Goal: Task Accomplishment & Management: Manage account settings

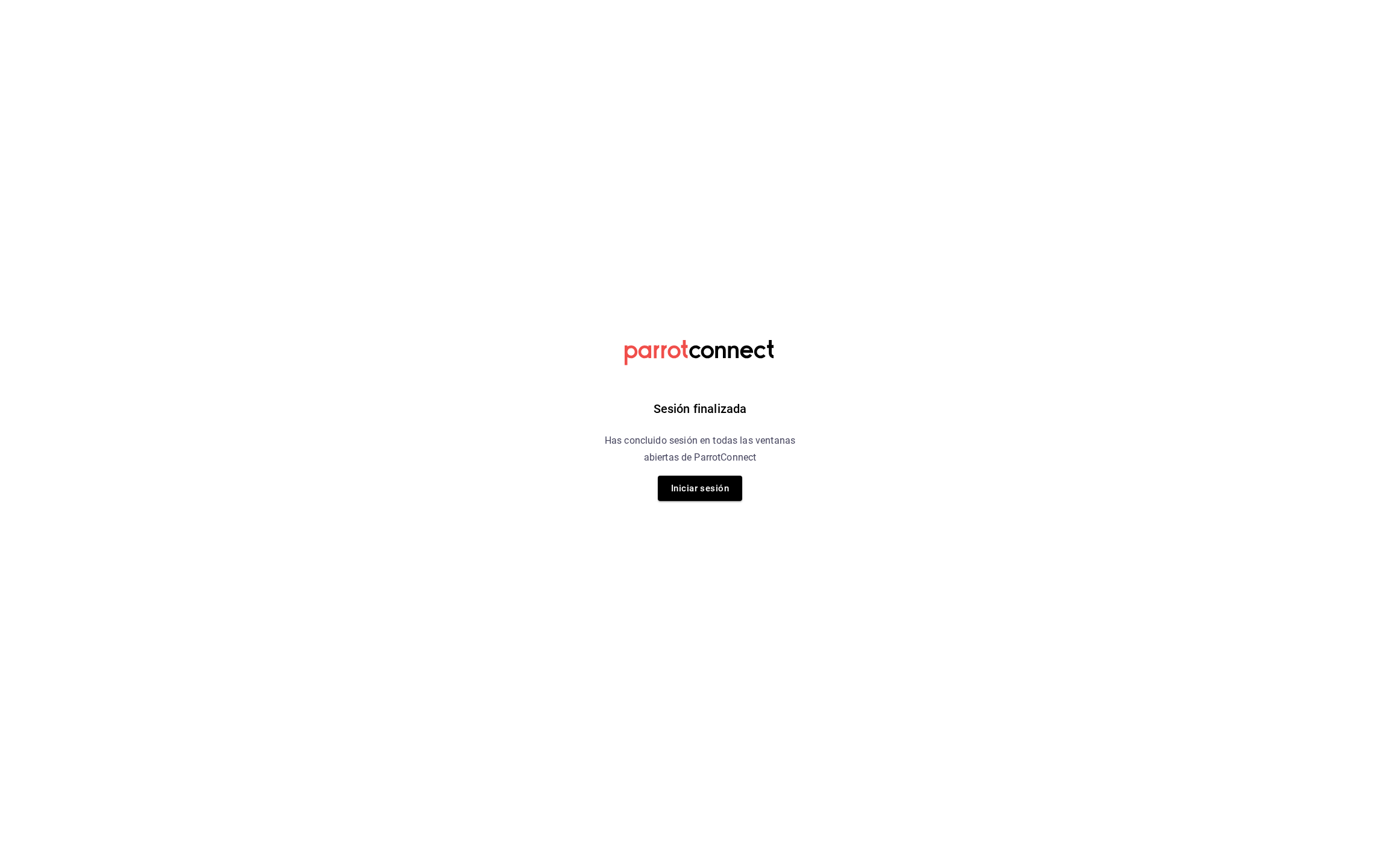
click at [745, 484] on div "Sesión finalizada Has concluido sesión en todas las ventanas abiertas de Parrot…" at bounding box center [700, 420] width 304 height 841
click at [725, 492] on button "Iniciar sesión" at bounding box center [700, 488] width 85 height 25
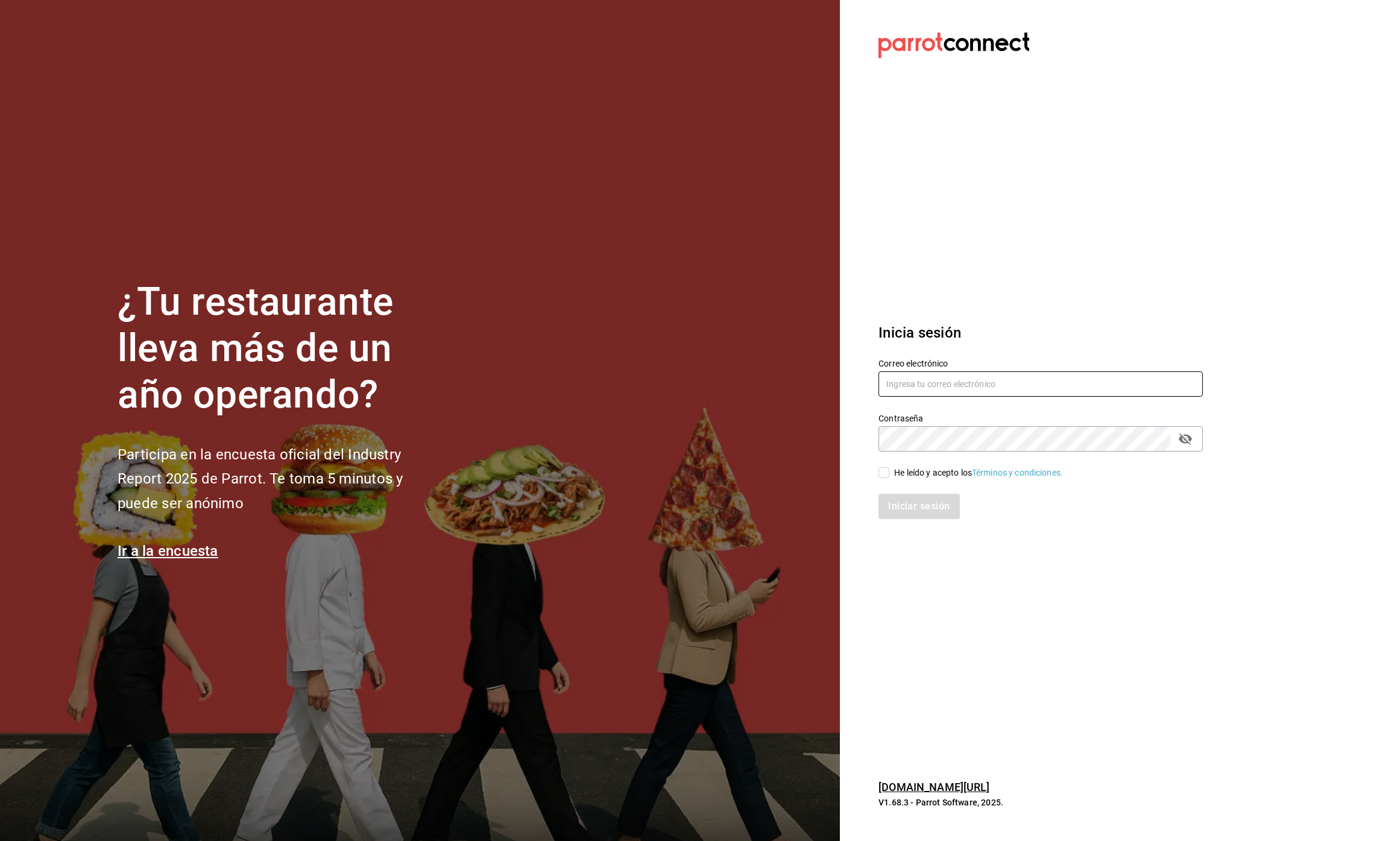
click at [930, 375] on input "text" at bounding box center [1040, 383] width 324 height 25
paste input "green@rino.com"
type input "green@rino.com"
click at [921, 469] on div "He leído y acepto los Términos y condiciones." at bounding box center [978, 473] width 169 height 13
click at [889, 469] on input "He leído y acepto los Términos y condiciones." at bounding box center [883, 472] width 11 height 11
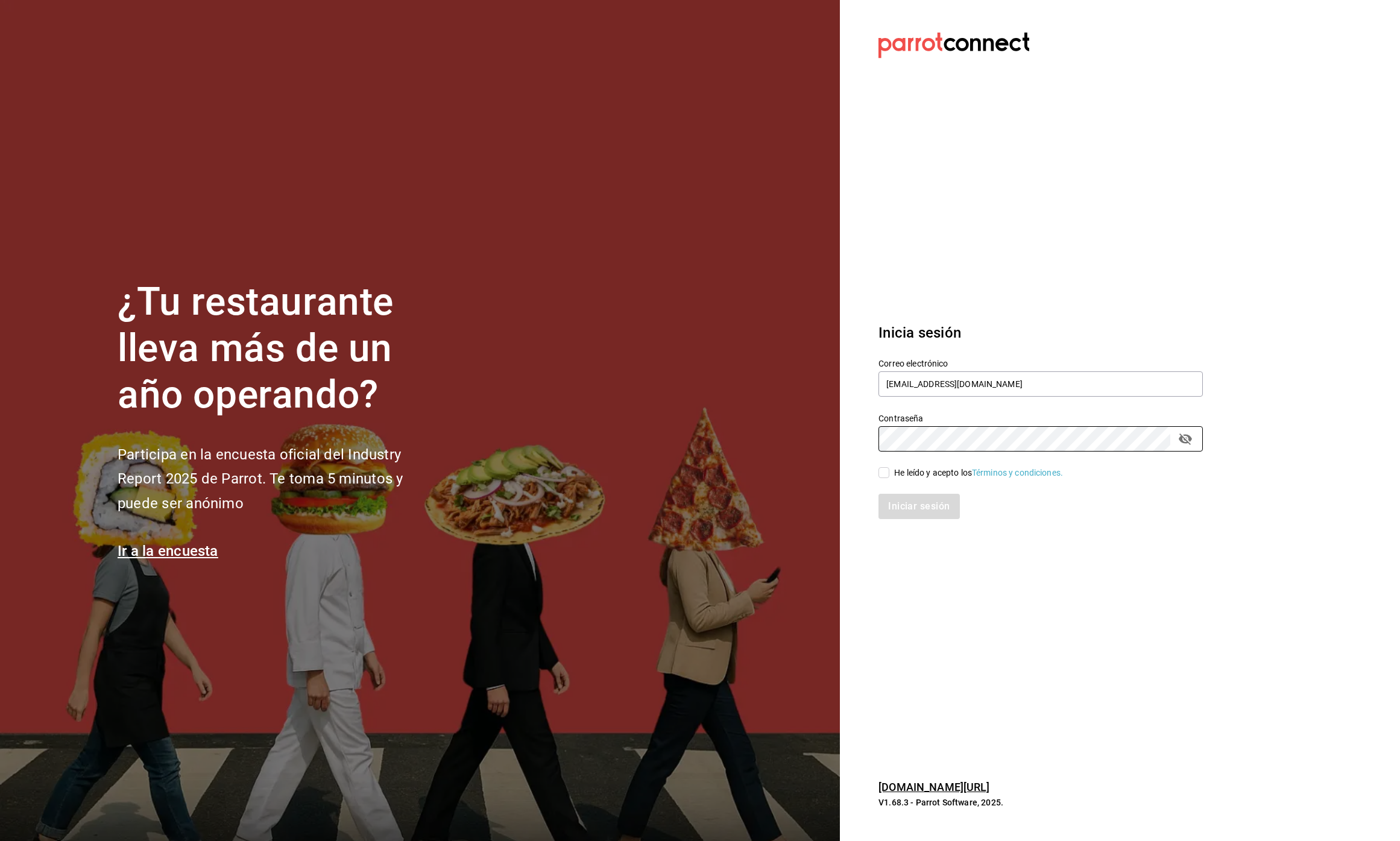
checkbox input "true"
click at [916, 499] on button "Iniciar sesión" at bounding box center [919, 506] width 82 height 25
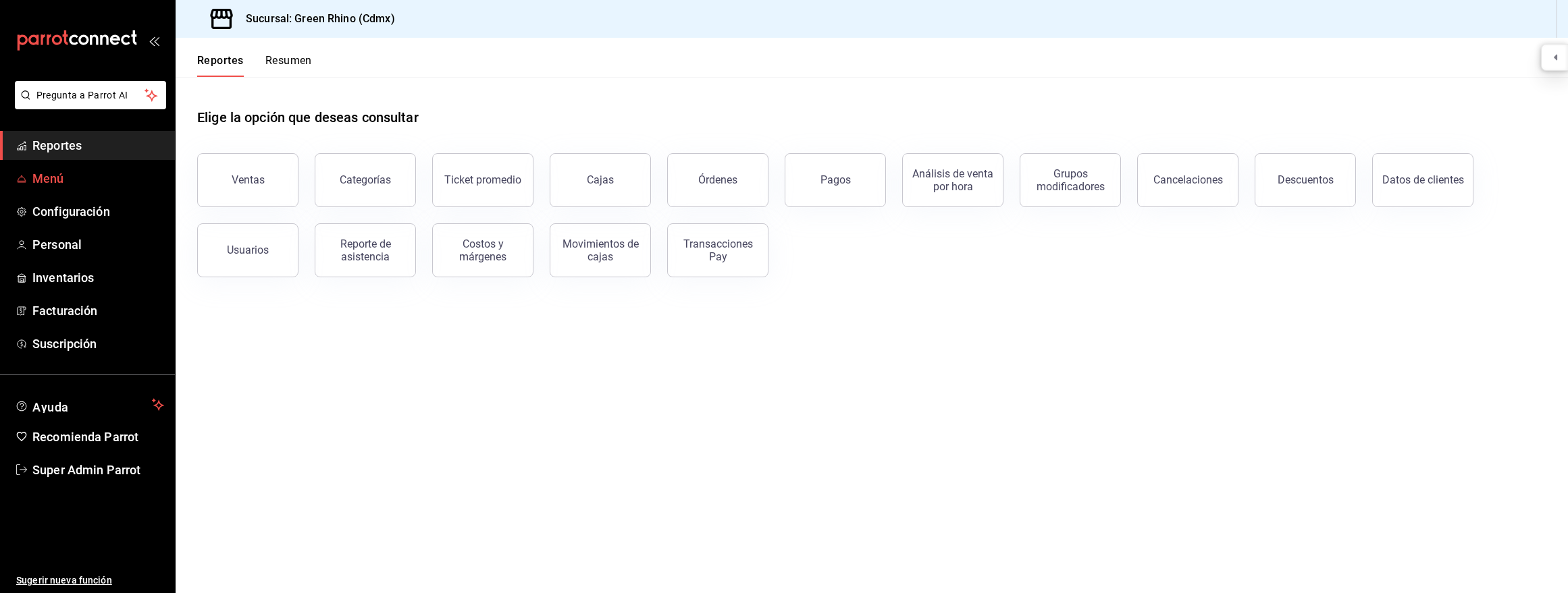
click at [92, 182] on span "Menú" at bounding box center [98, 178] width 132 height 18
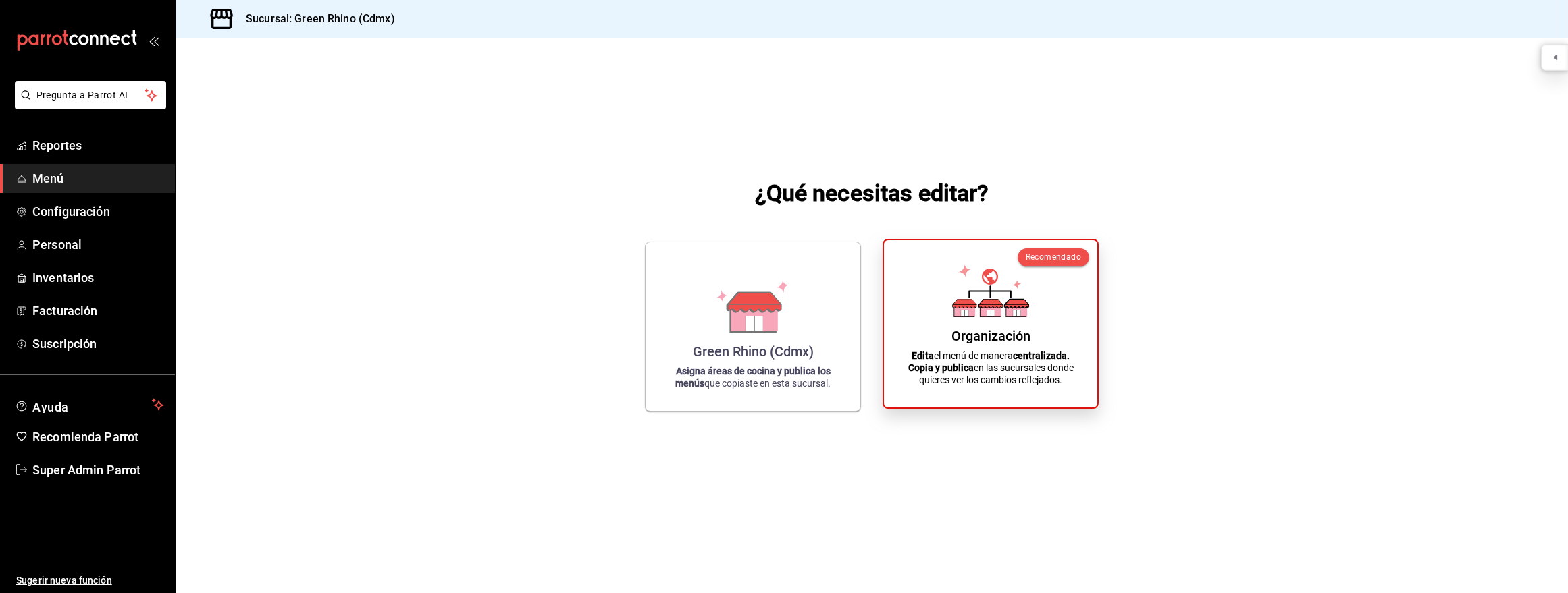
click at [1040, 302] on div "Organización Edita el menú de manera centralizada. Copia y publica en las sucur…" at bounding box center [990, 324] width 181 height 145
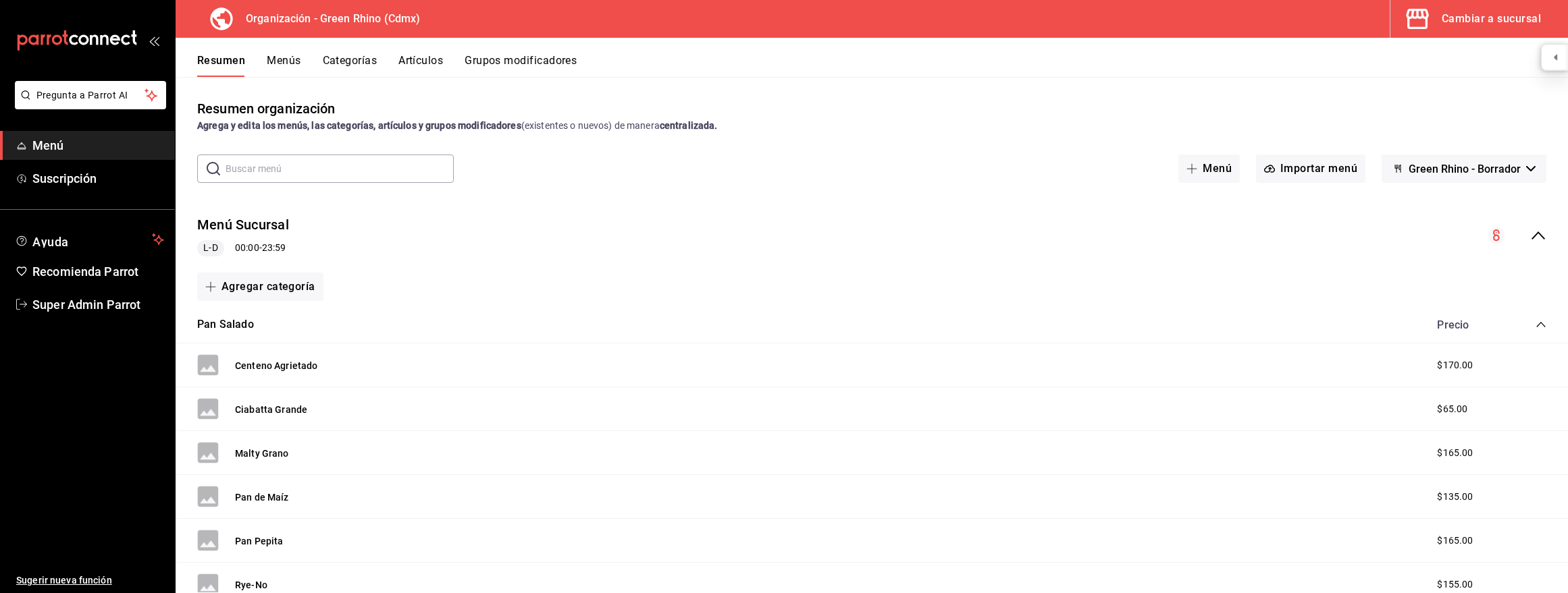
click at [1543, 325] on icon "collapse-category-row" at bounding box center [1540, 324] width 10 height 10
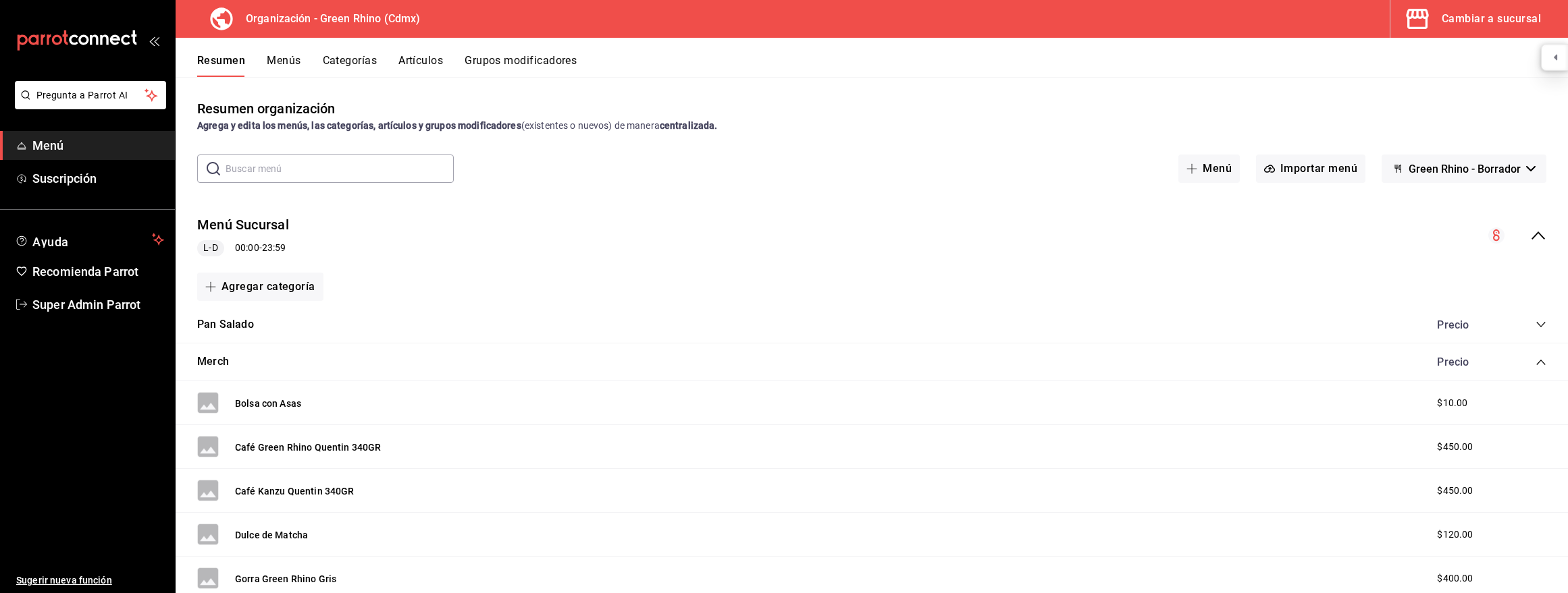
click at [1540, 346] on div "Merch Precio" at bounding box center [871, 362] width 1392 height 38
click at [1541, 358] on icon "collapse-category-row" at bounding box center [1540, 362] width 10 height 10
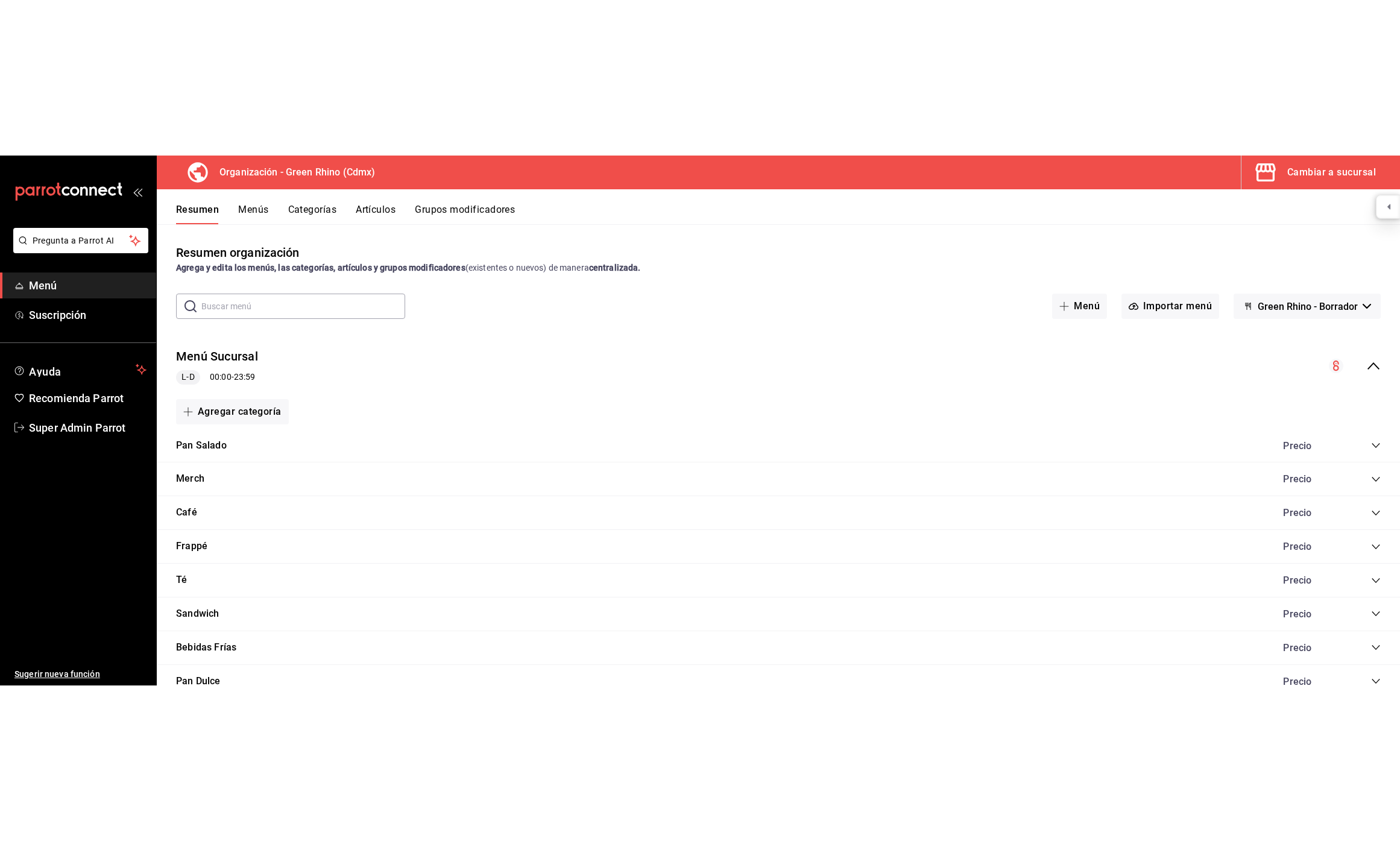
scroll to position [47, 0]
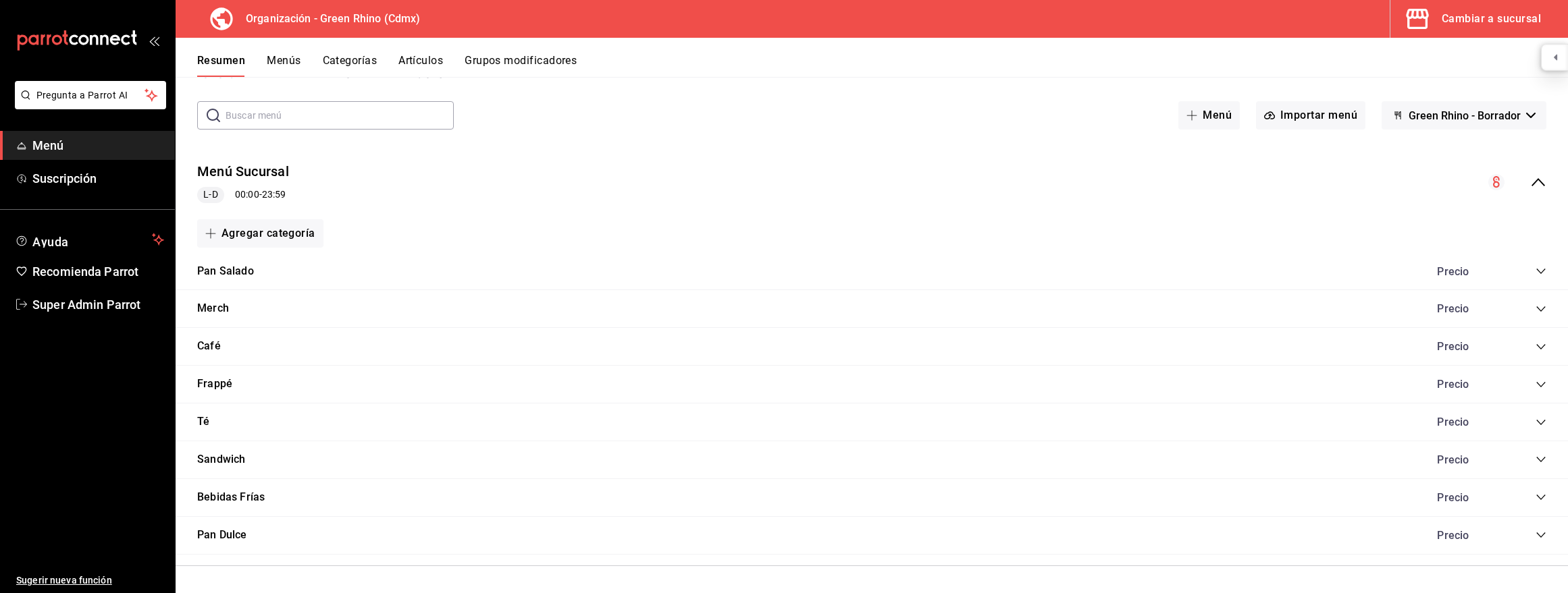
click at [285, 61] on button "Menús" at bounding box center [284, 65] width 34 height 23
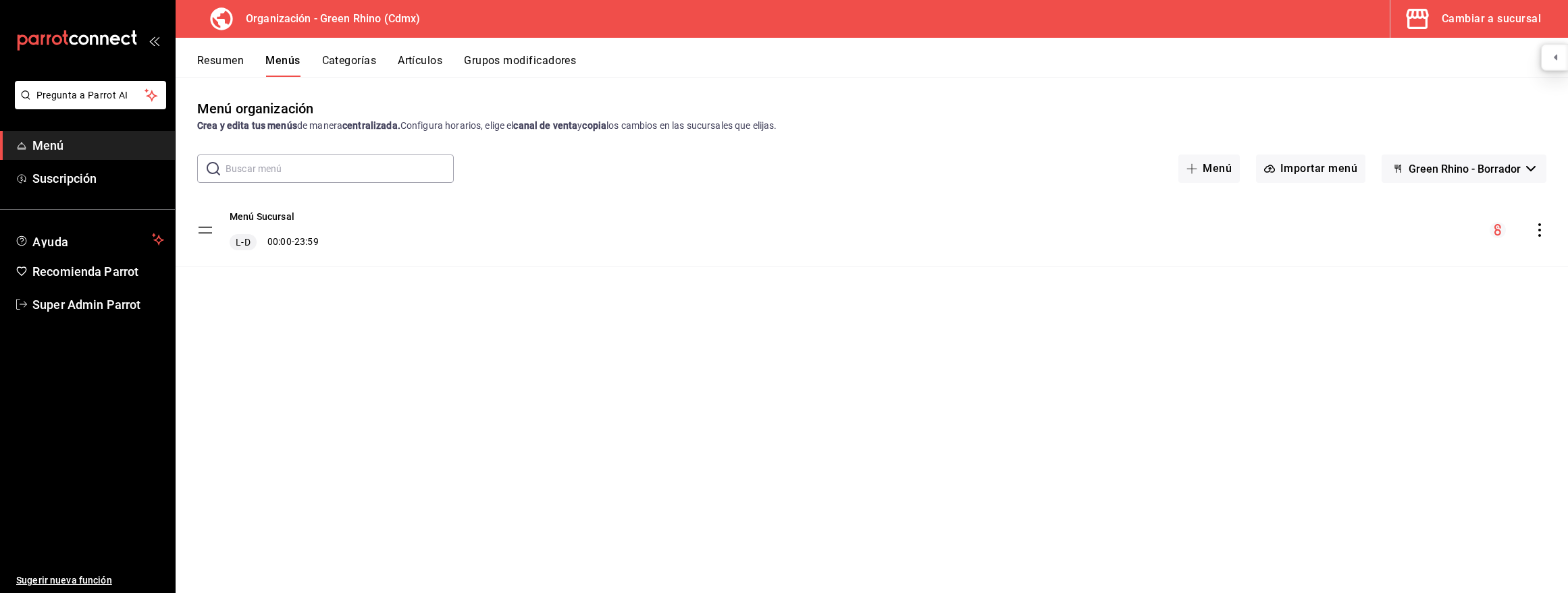
click at [1541, 235] on icon "actions" at bounding box center [1539, 230] width 14 height 14
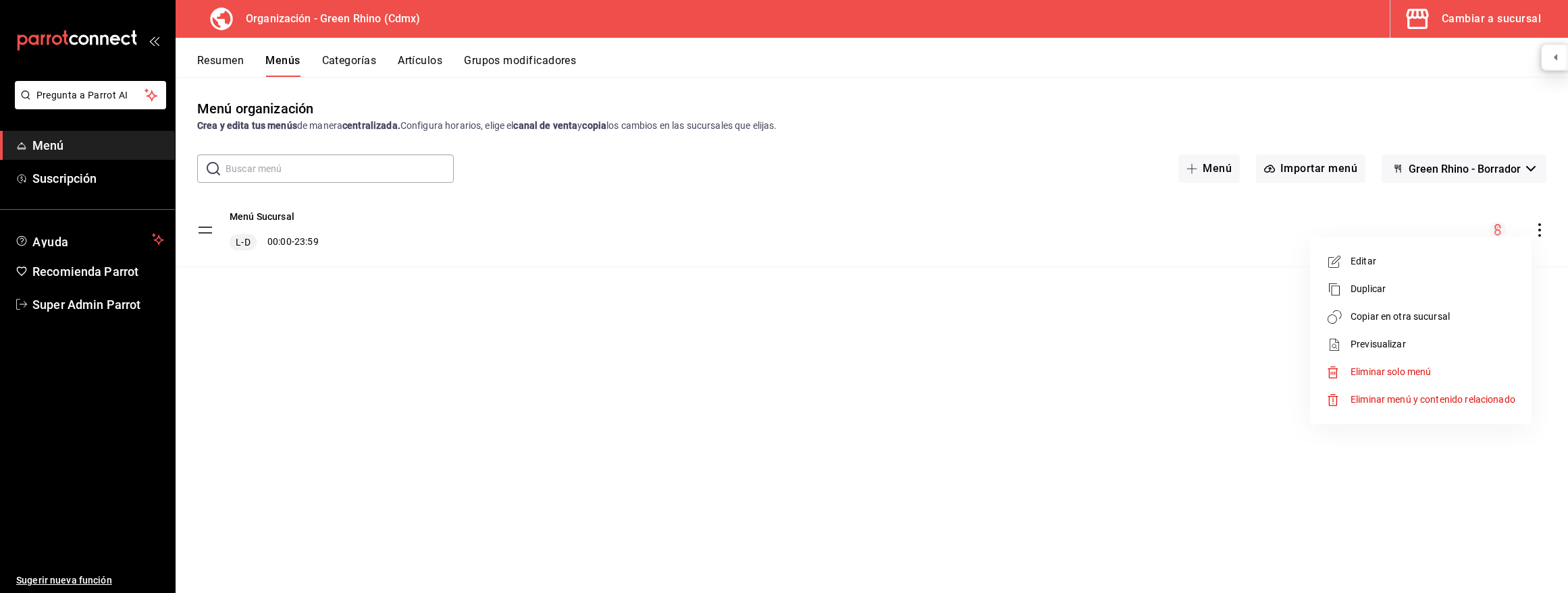
click at [804, 389] on div at bounding box center [784, 296] width 1568 height 593
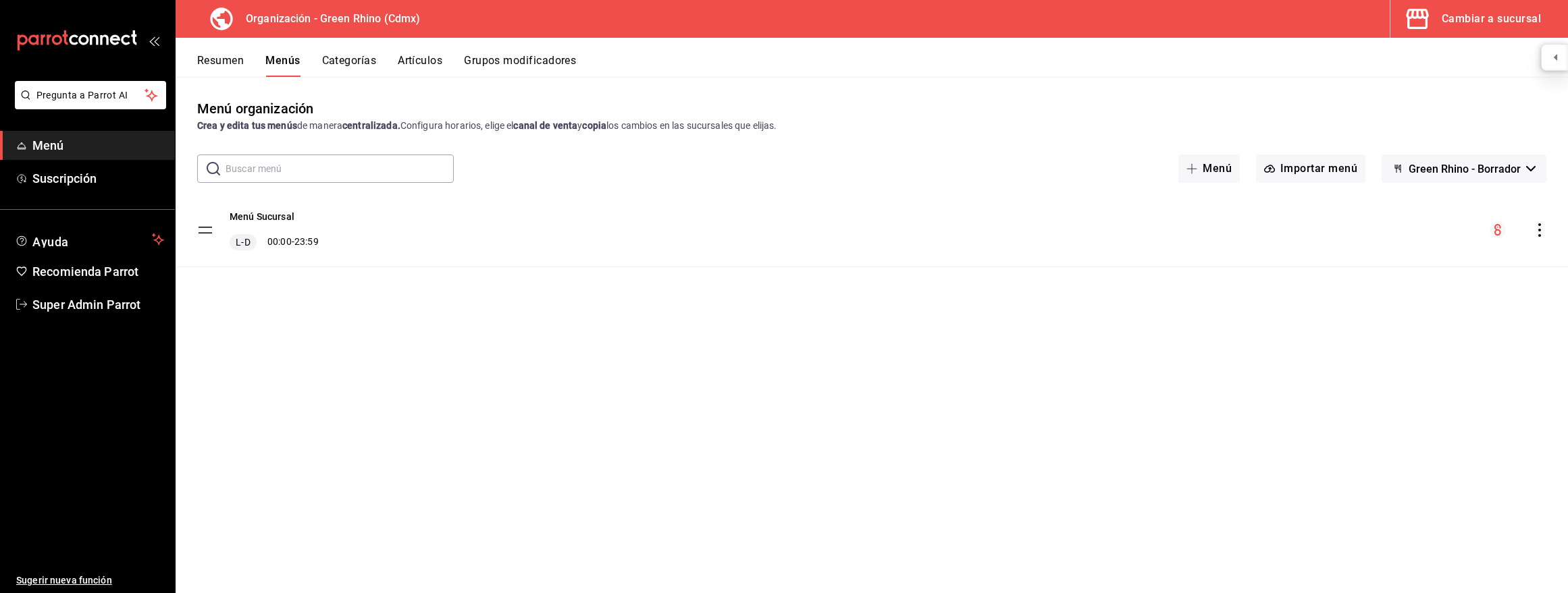
click at [1471, 19] on div "Cambiar a sucursal" at bounding box center [1491, 19] width 99 height 19
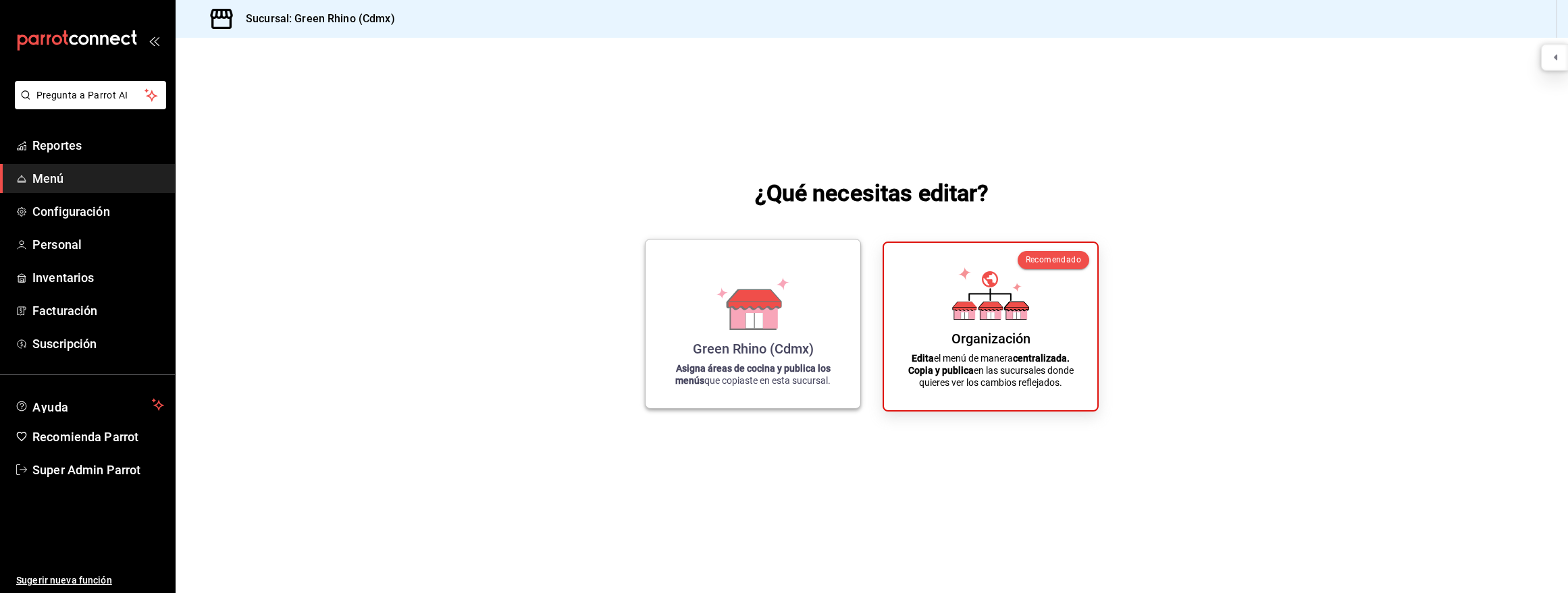
click at [751, 366] on strong "Asigna áreas de cocina y publica los menús" at bounding box center [752, 374] width 155 height 23
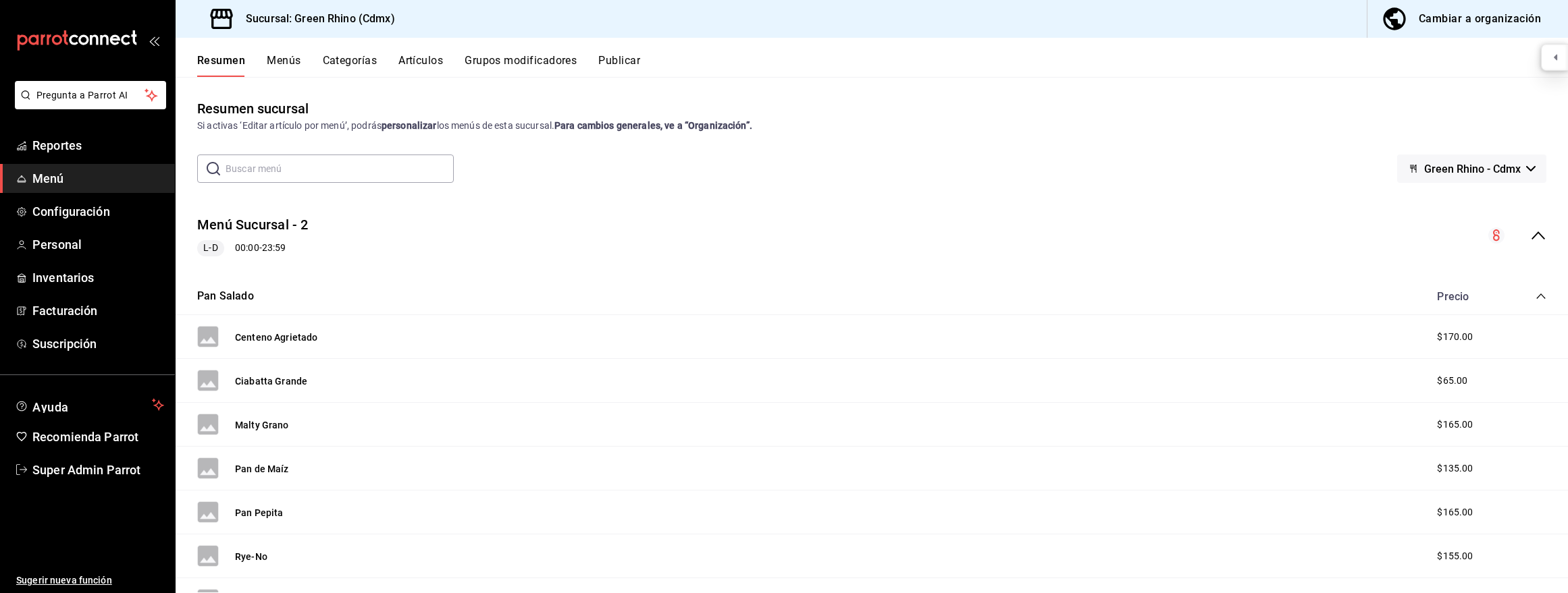
click at [289, 65] on button "Menús" at bounding box center [284, 65] width 34 height 23
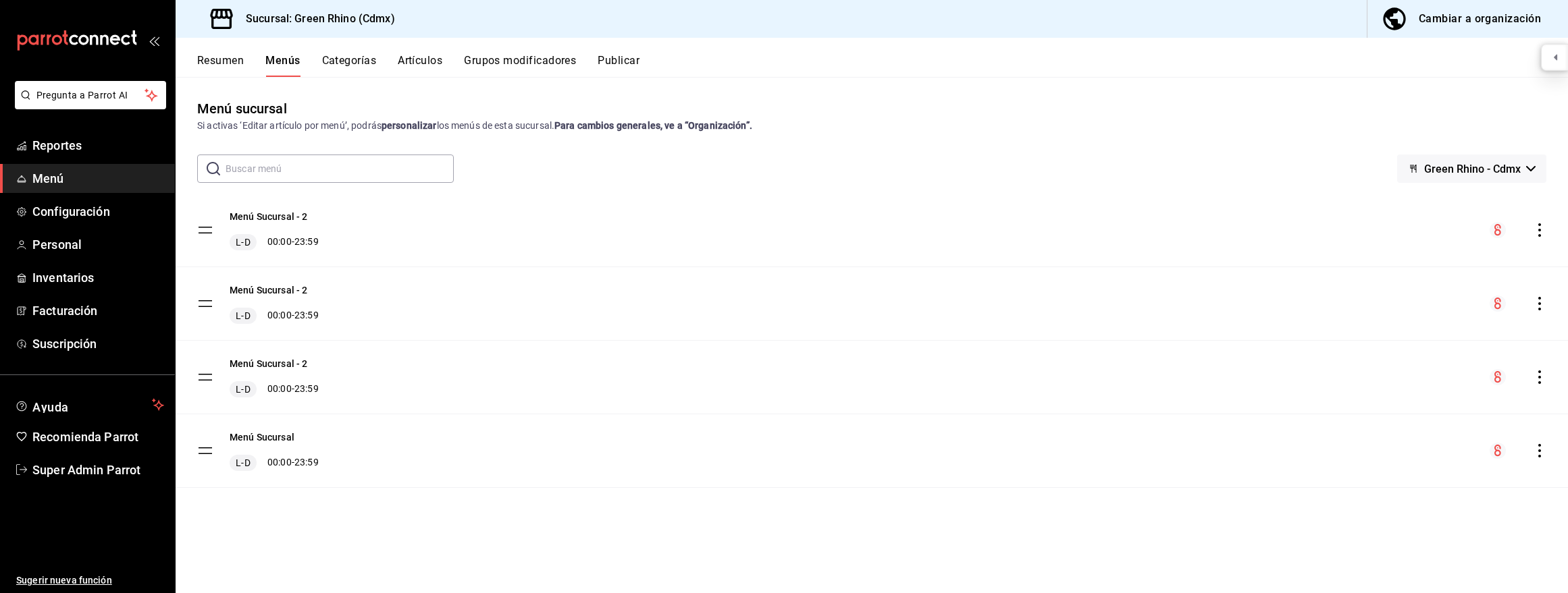
click at [1540, 374] on icon "actions" at bounding box center [1539, 377] width 14 height 14
click at [1460, 22] on div at bounding box center [784, 296] width 1568 height 593
click at [242, 90] on div "Menú sucursal Si activas ‘Editar artículo por menú’, podrás personalizar los me…" at bounding box center [871, 335] width 1392 height 516
click at [235, 72] on button "Resumen" at bounding box center [220, 65] width 47 height 23
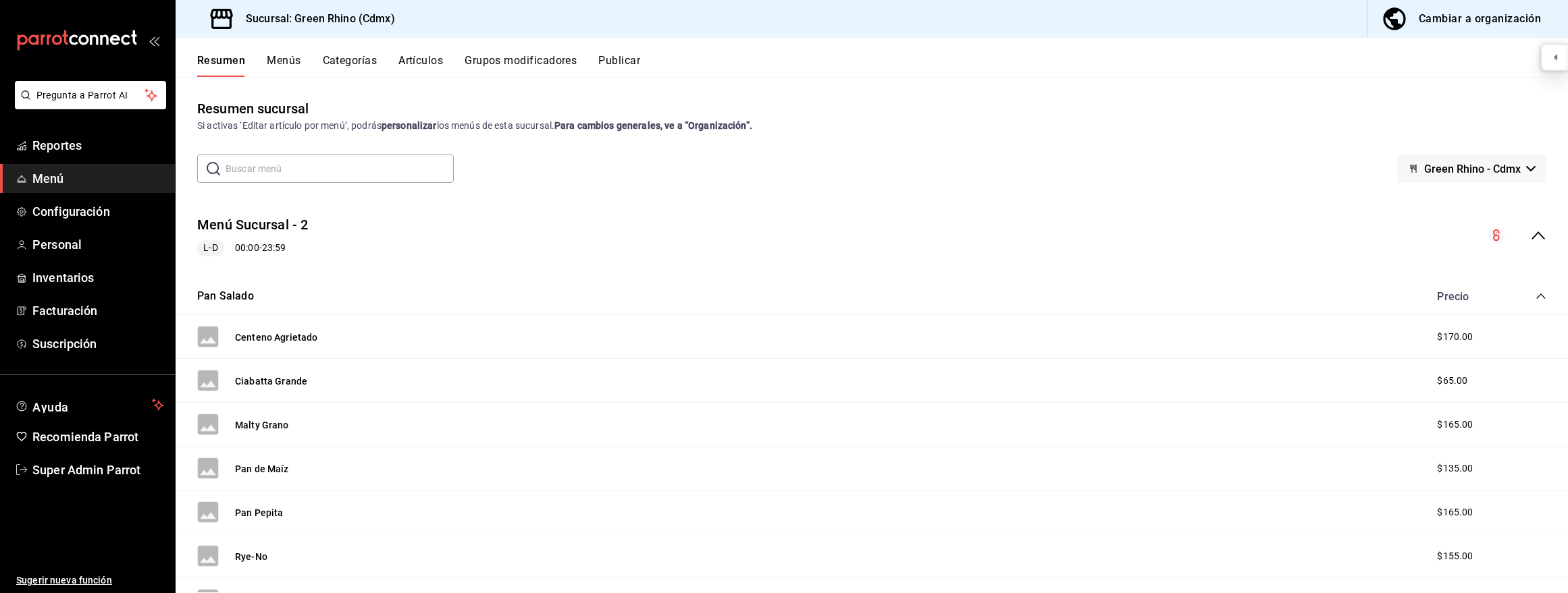
click at [289, 55] on button "Menús" at bounding box center [284, 65] width 34 height 23
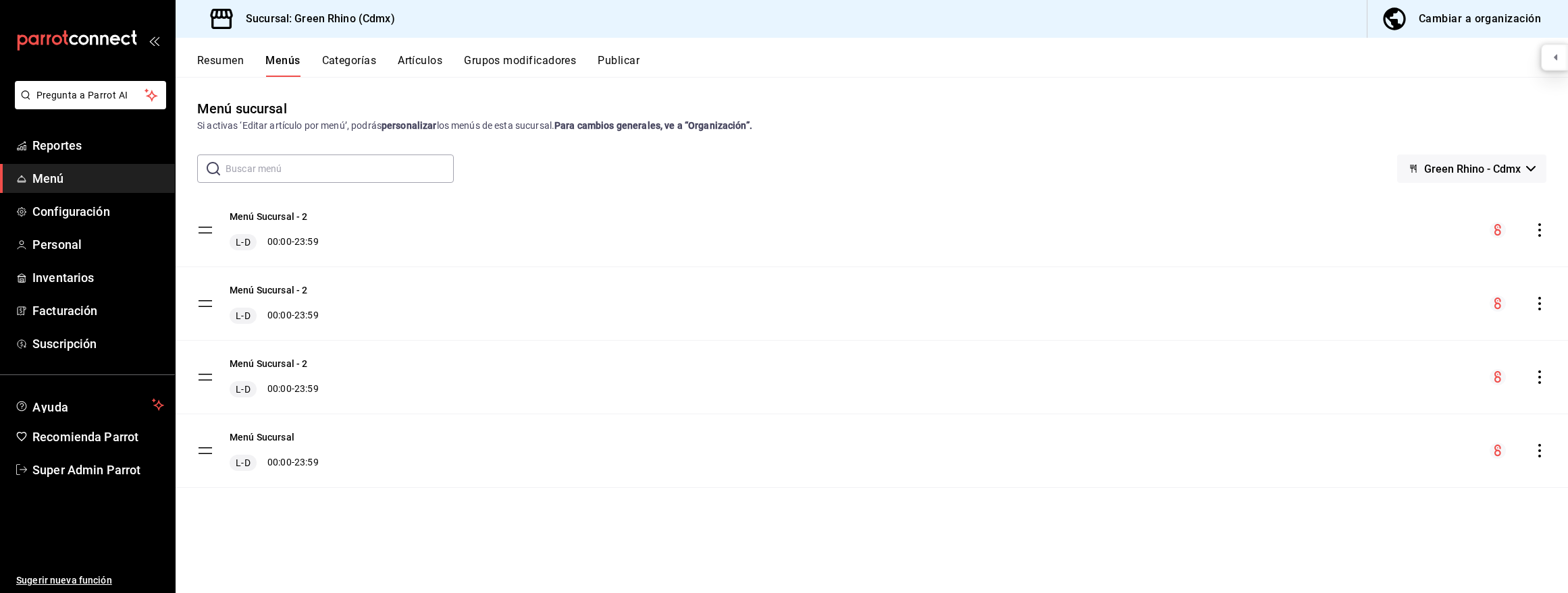
click at [1539, 231] on icon "actions" at bounding box center [1539, 230] width 2 height 14
click at [1193, 186] on div at bounding box center [784, 296] width 1568 height 593
click at [1447, 20] on div "Cambiar a organización" at bounding box center [1480, 19] width 122 height 19
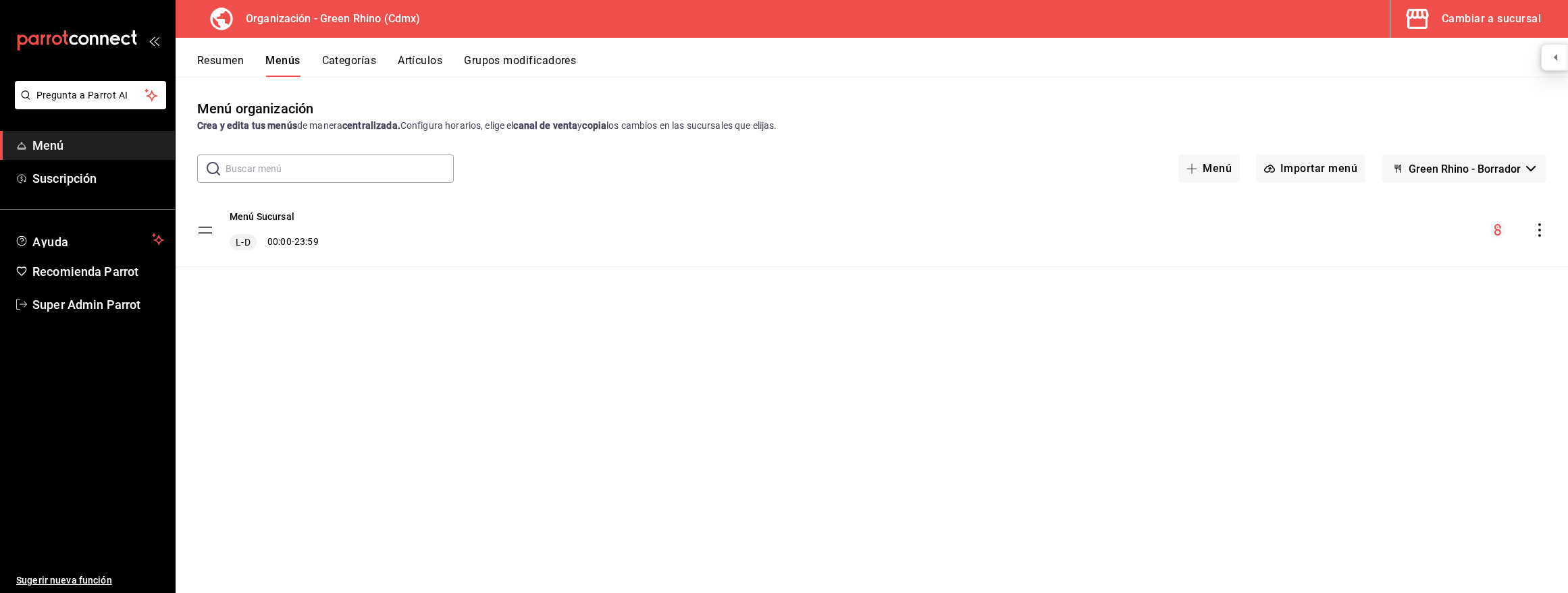
click at [1543, 231] on icon "actions" at bounding box center [1539, 230] width 14 height 14
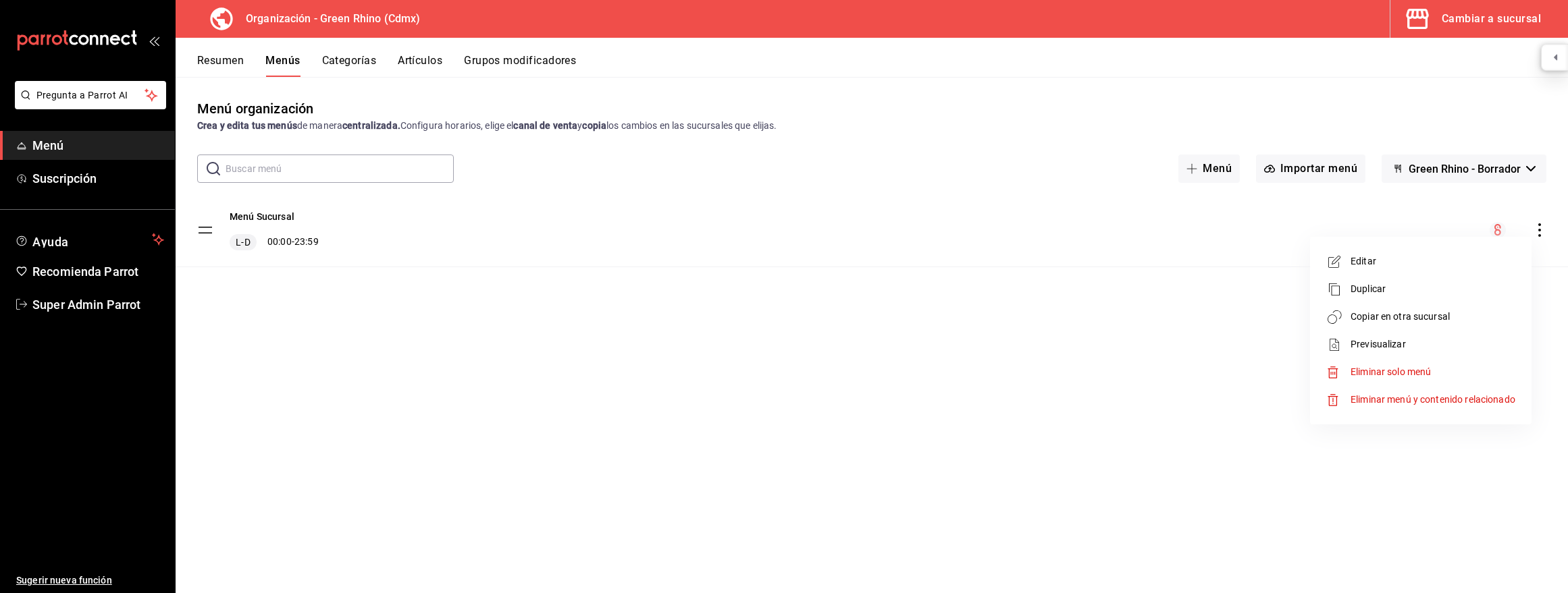
click at [1517, 17] on div at bounding box center [784, 296] width 1568 height 593
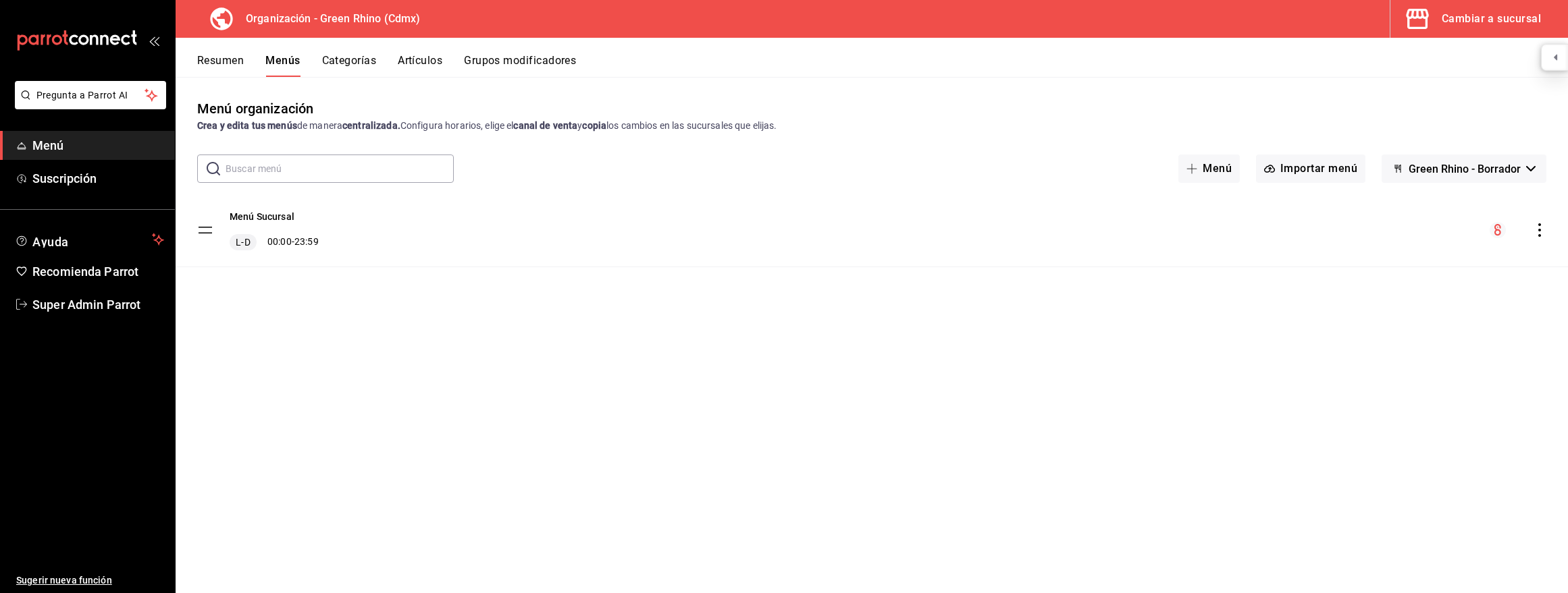
click at [1506, 17] on div "Cambiar a sucursal" at bounding box center [1491, 19] width 99 height 19
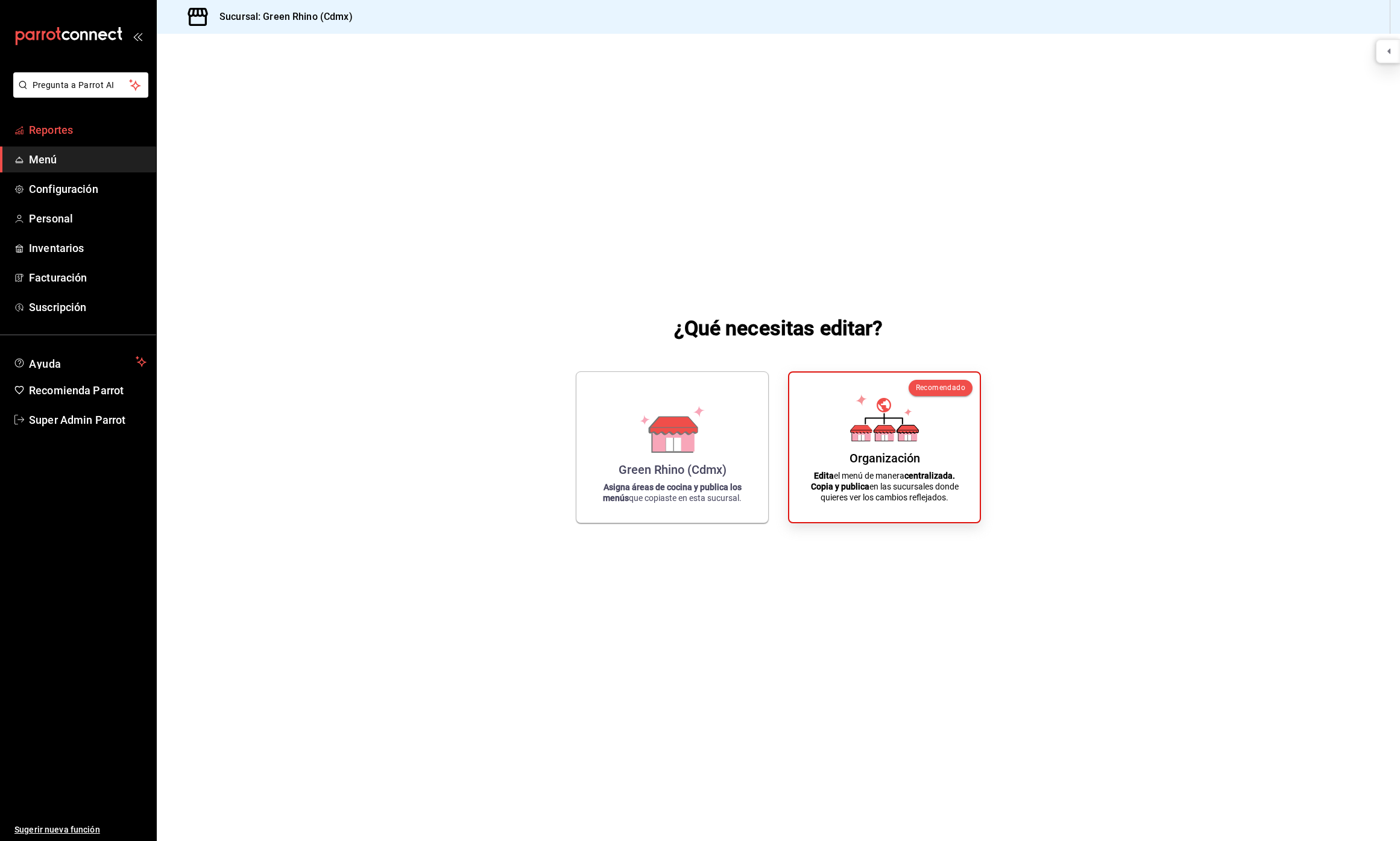
click at [64, 140] on link "Reportes" at bounding box center [78, 130] width 156 height 26
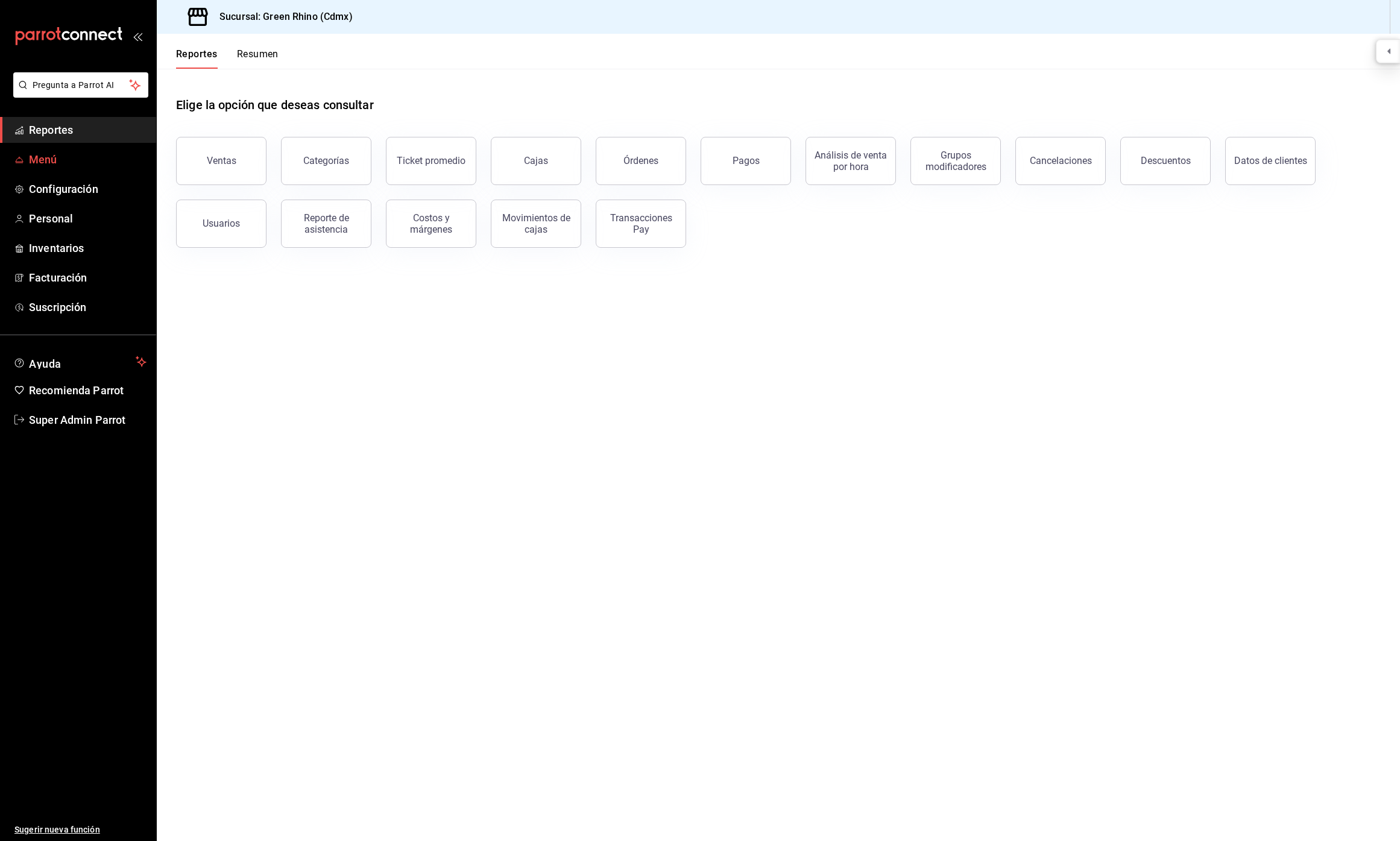
click at [69, 161] on span "Menú" at bounding box center [88, 159] width 118 height 17
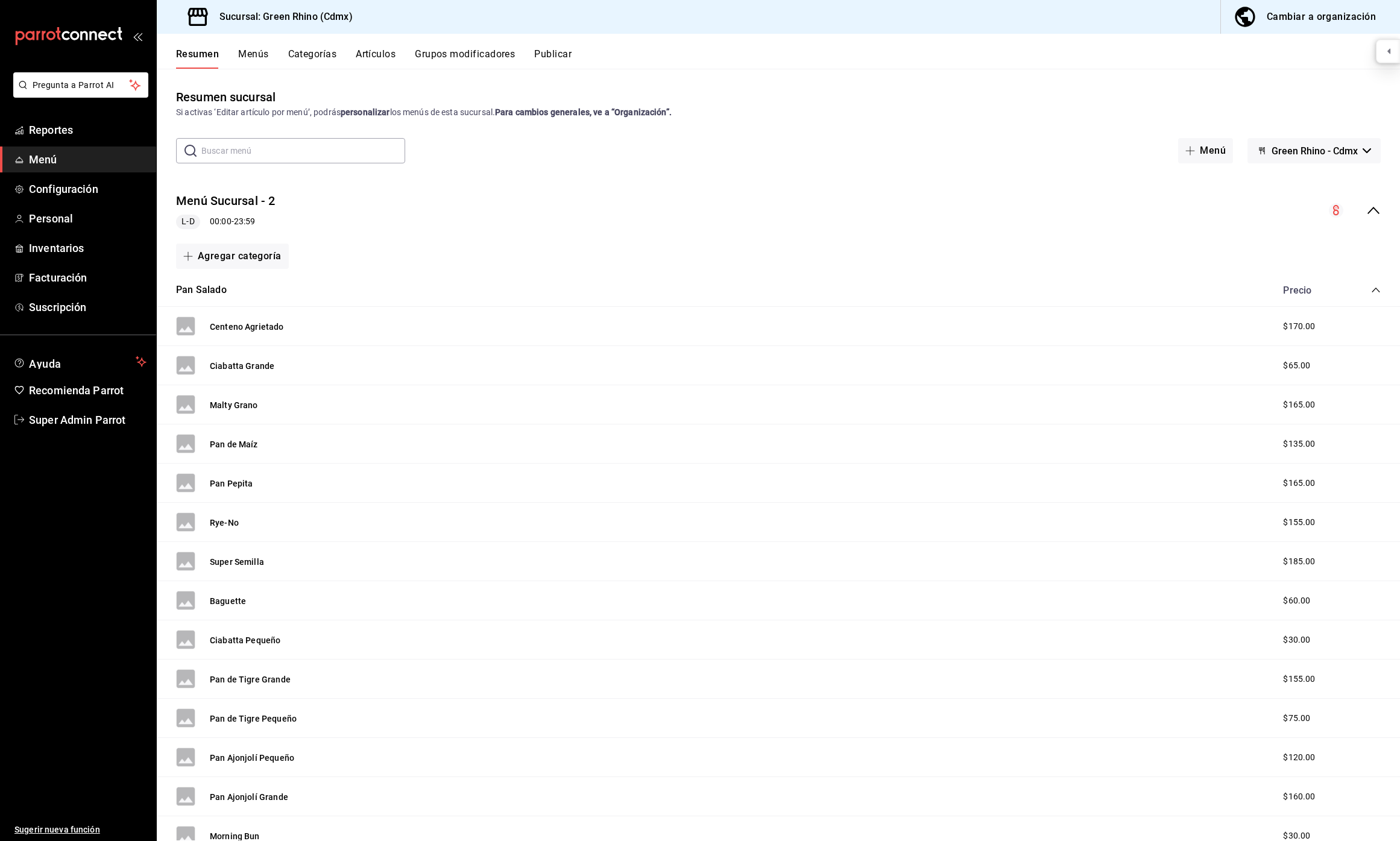
click at [258, 51] on button "Menús" at bounding box center [253, 58] width 30 height 21
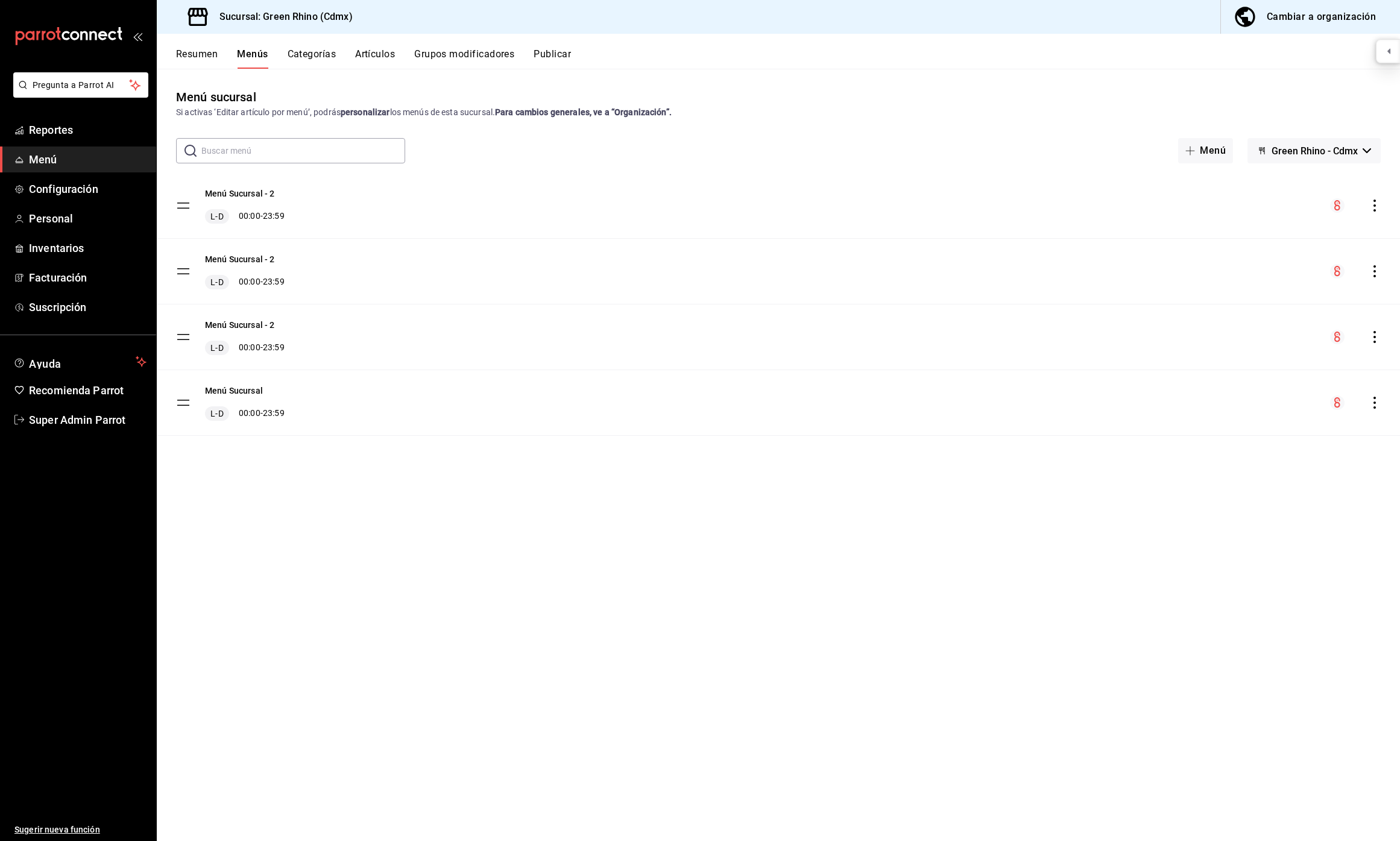
click at [1376, 206] on icon "actions" at bounding box center [1374, 205] width 12 height 12
click at [1376, 206] on div at bounding box center [700, 420] width 1400 height 841
click at [1304, 22] on div "Cambiar a organización" at bounding box center [1321, 17] width 109 height 17
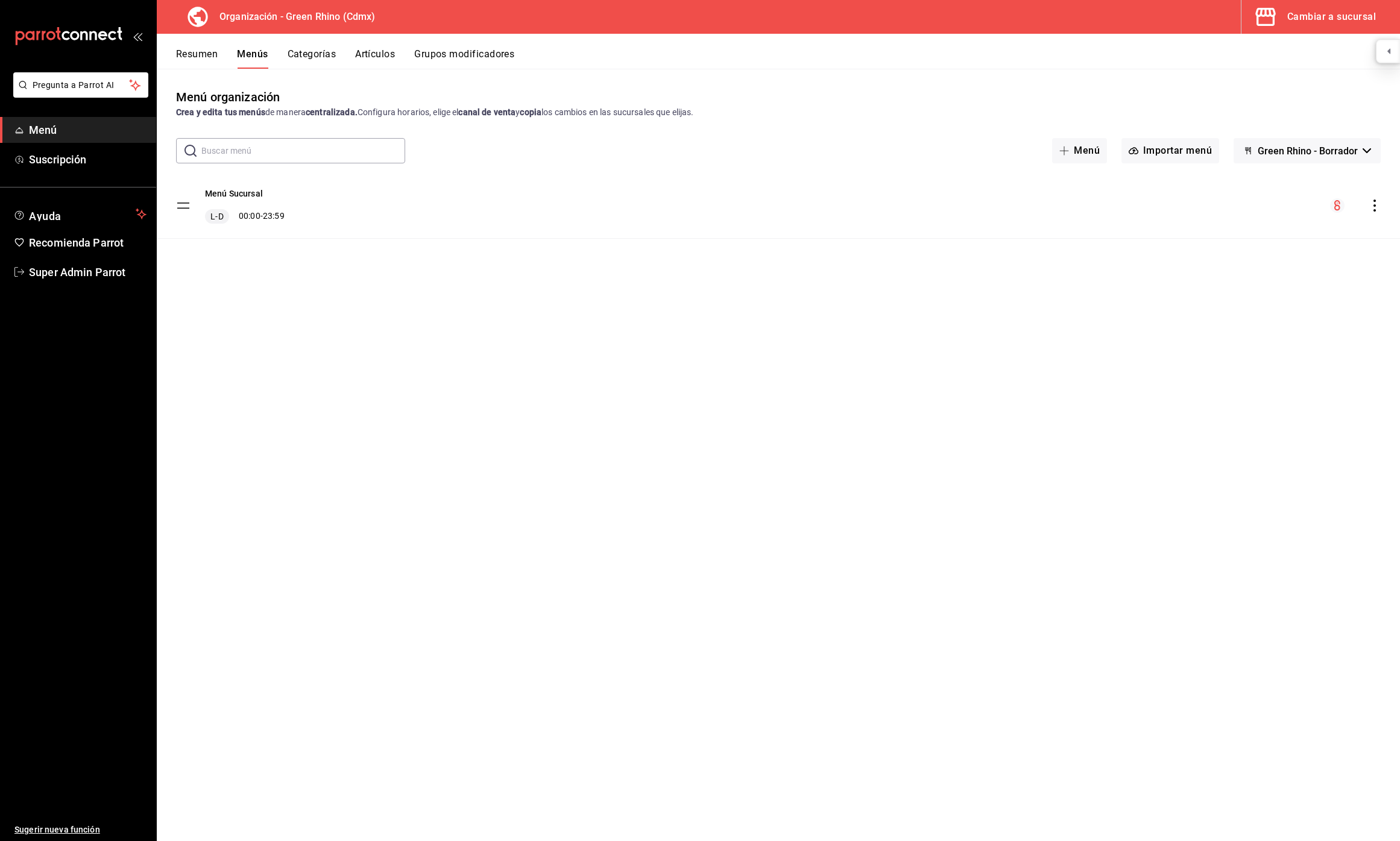
click at [1284, 16] on button "Cambiar a sucursal" at bounding box center [1315, 17] width 149 height 34
